Goal: Task Accomplishment & Management: Manage account settings

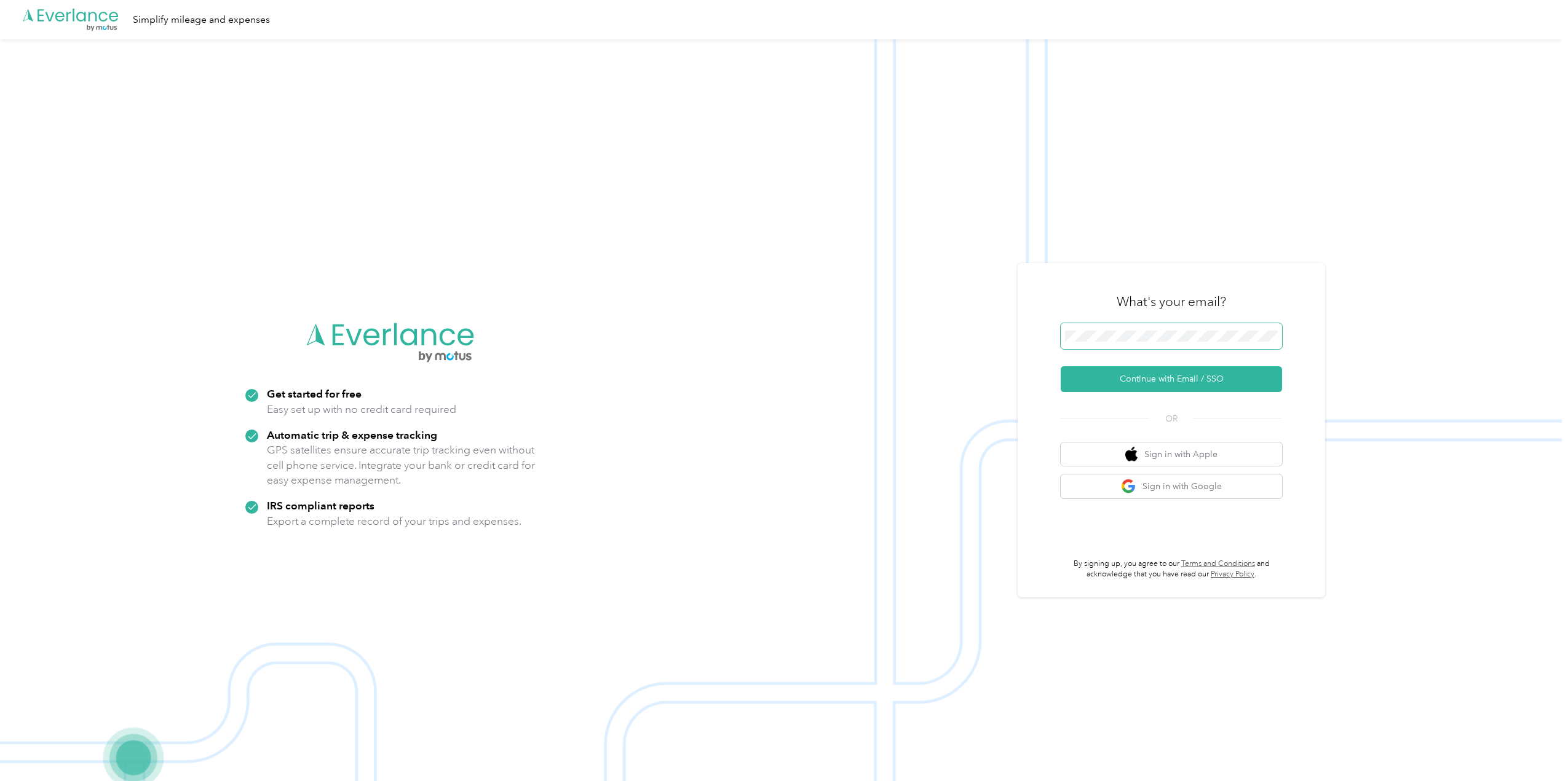
click at [1123, 327] on span at bounding box center [1172, 336] width 222 height 26
click at [1159, 374] on button "Continue with Email / SSO" at bounding box center [1172, 379] width 222 height 26
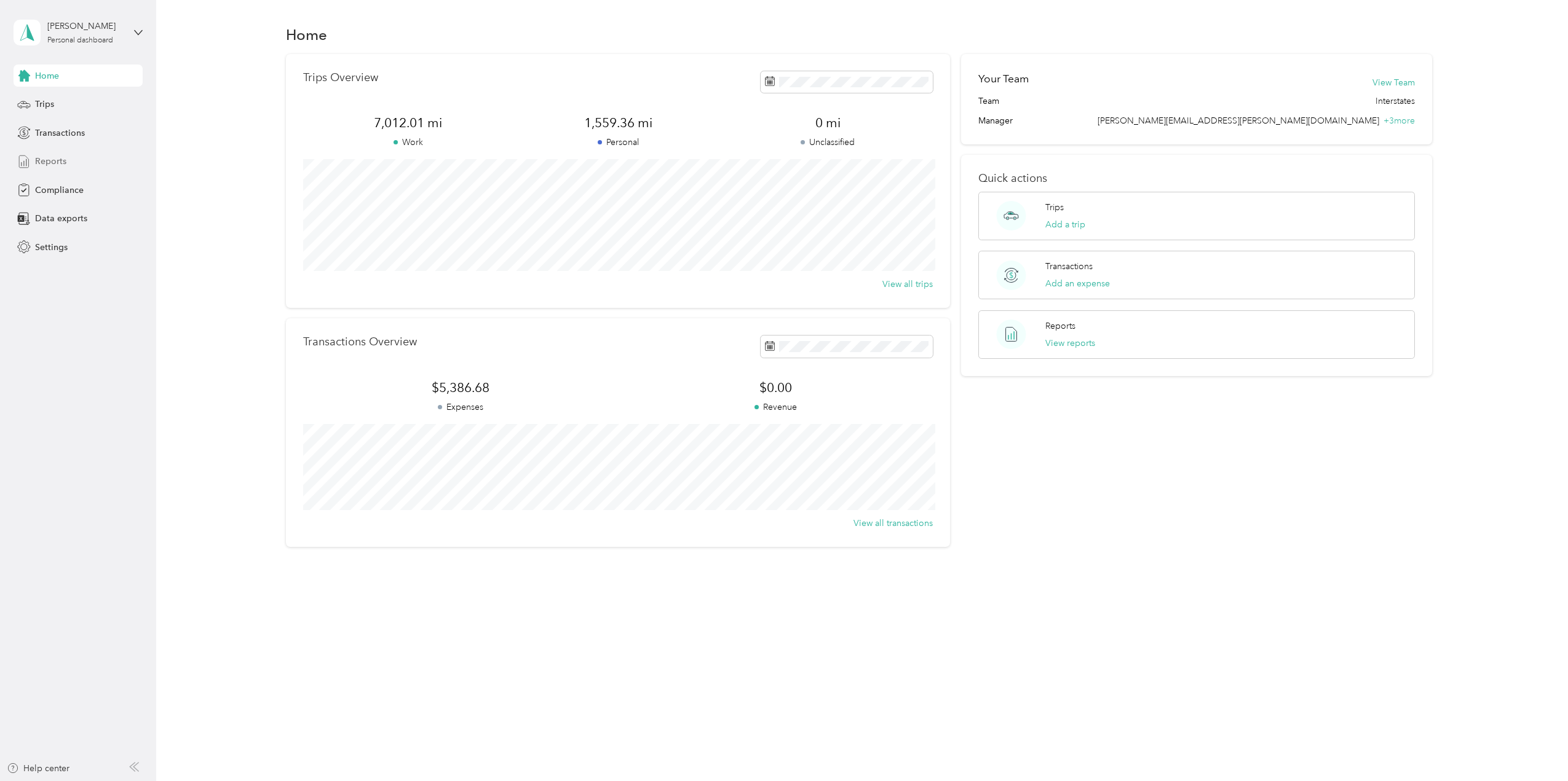
click at [58, 156] on span "Reports" at bounding box center [50, 161] width 31 height 13
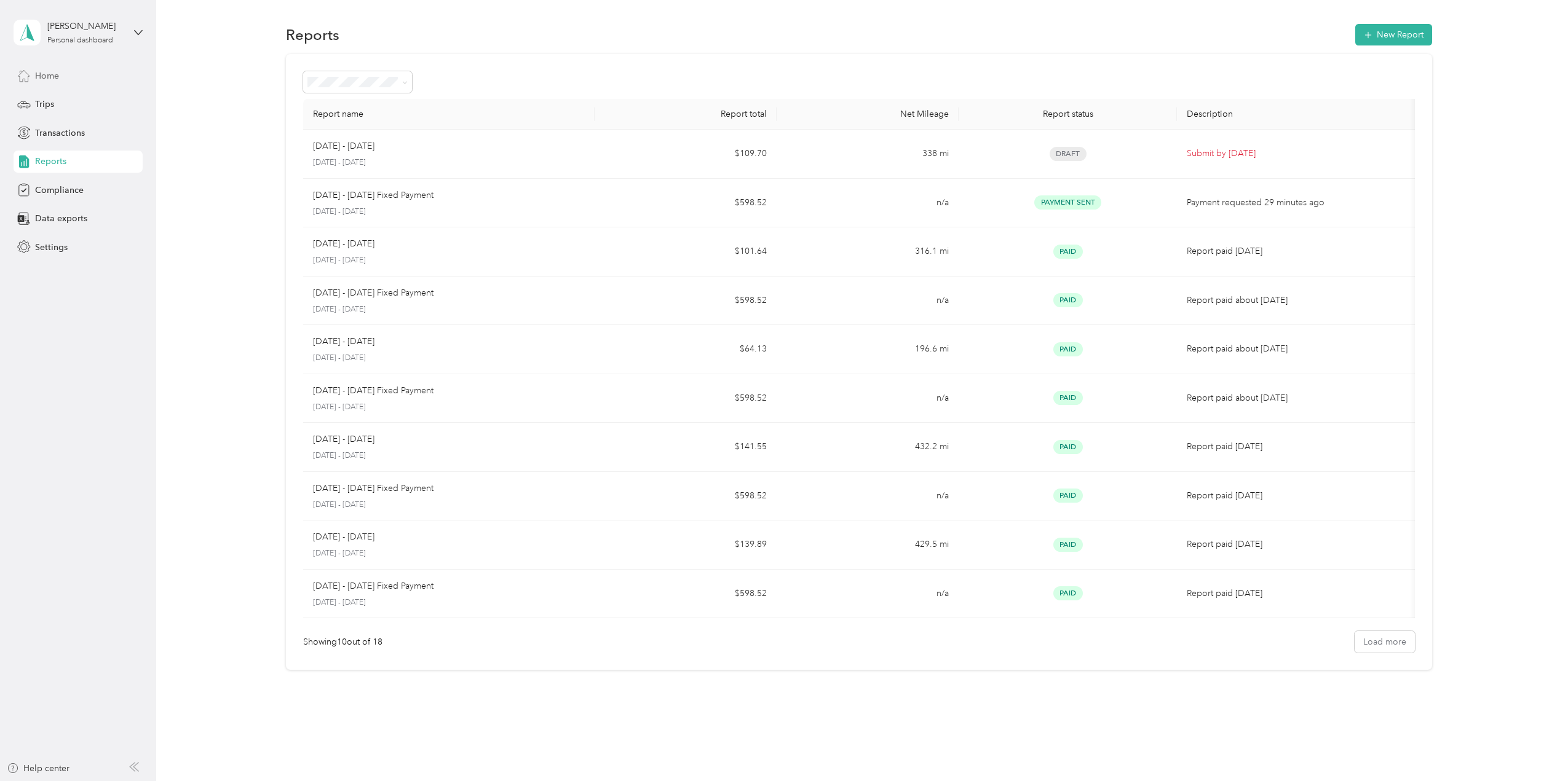
click at [58, 78] on span "Home" at bounding box center [47, 75] width 24 height 13
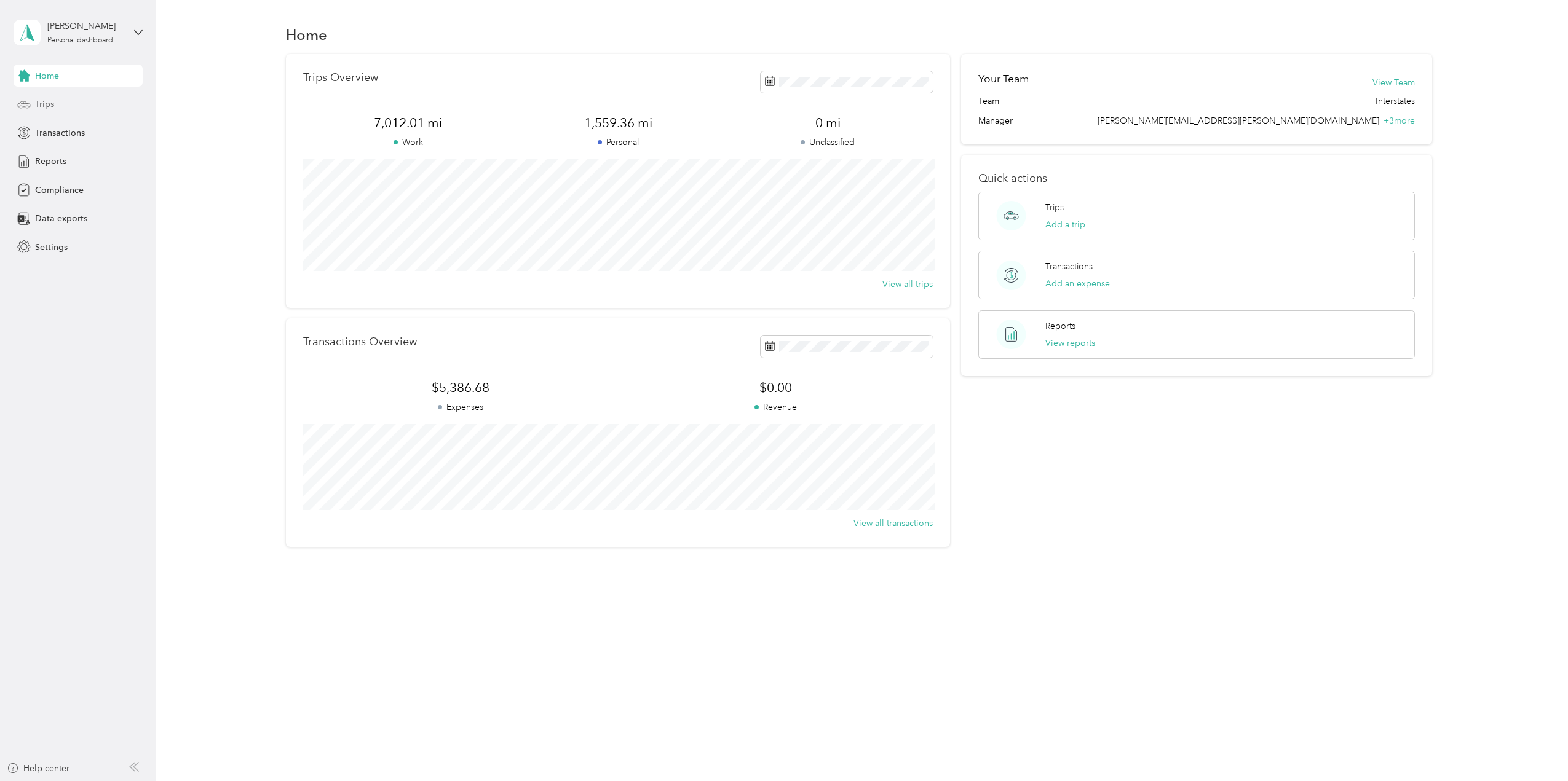
click at [63, 101] on div "Trips" at bounding box center [78, 105] width 129 height 22
